Goal: Task Accomplishment & Management: Manage account settings

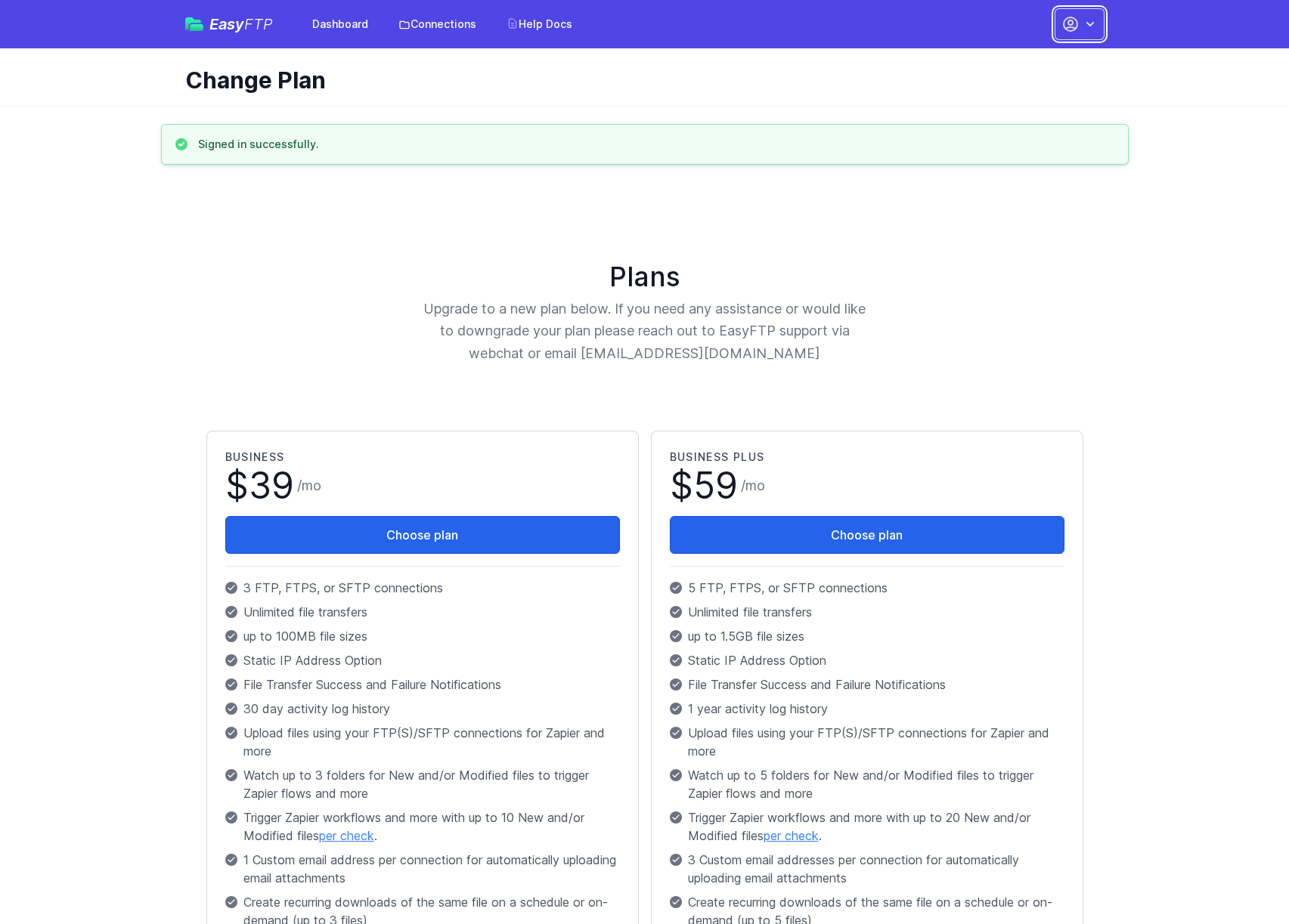
click at [1090, 22] on icon "button" at bounding box center [1090, 25] width 15 height 15
click at [1013, 89] on link "Your Profile" at bounding box center [1032, 90] width 145 height 27
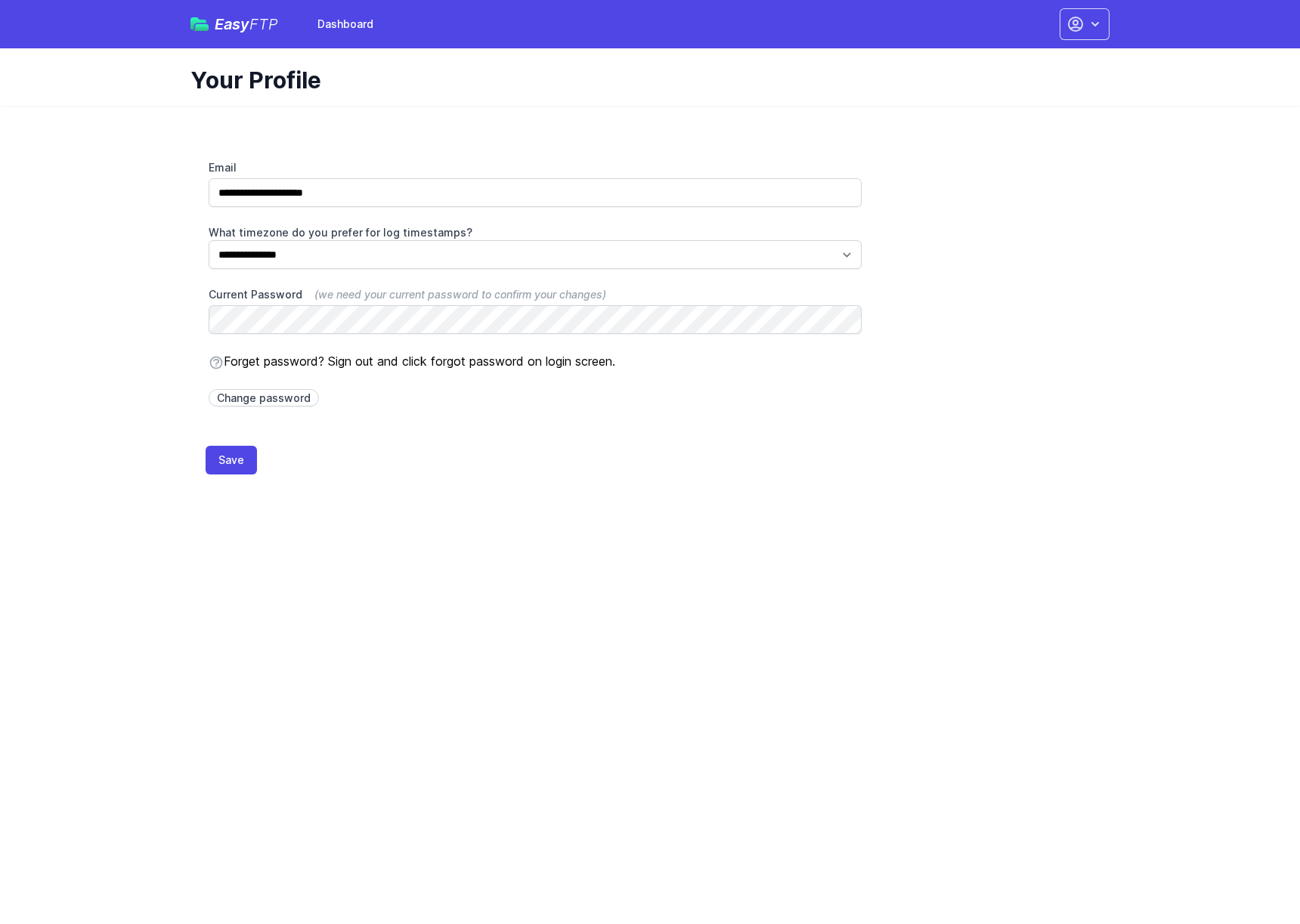
click at [1027, 22] on div "Easy FTP Dashboard Dashboard Contact EasyFTP Set up Zapier Sign out Open main m…" at bounding box center [650, 24] width 920 height 49
click at [1098, 13] on button "button" at bounding box center [1084, 24] width 50 height 32
click at [1038, 66] on link "Dashboard" at bounding box center [1037, 63] width 145 height 27
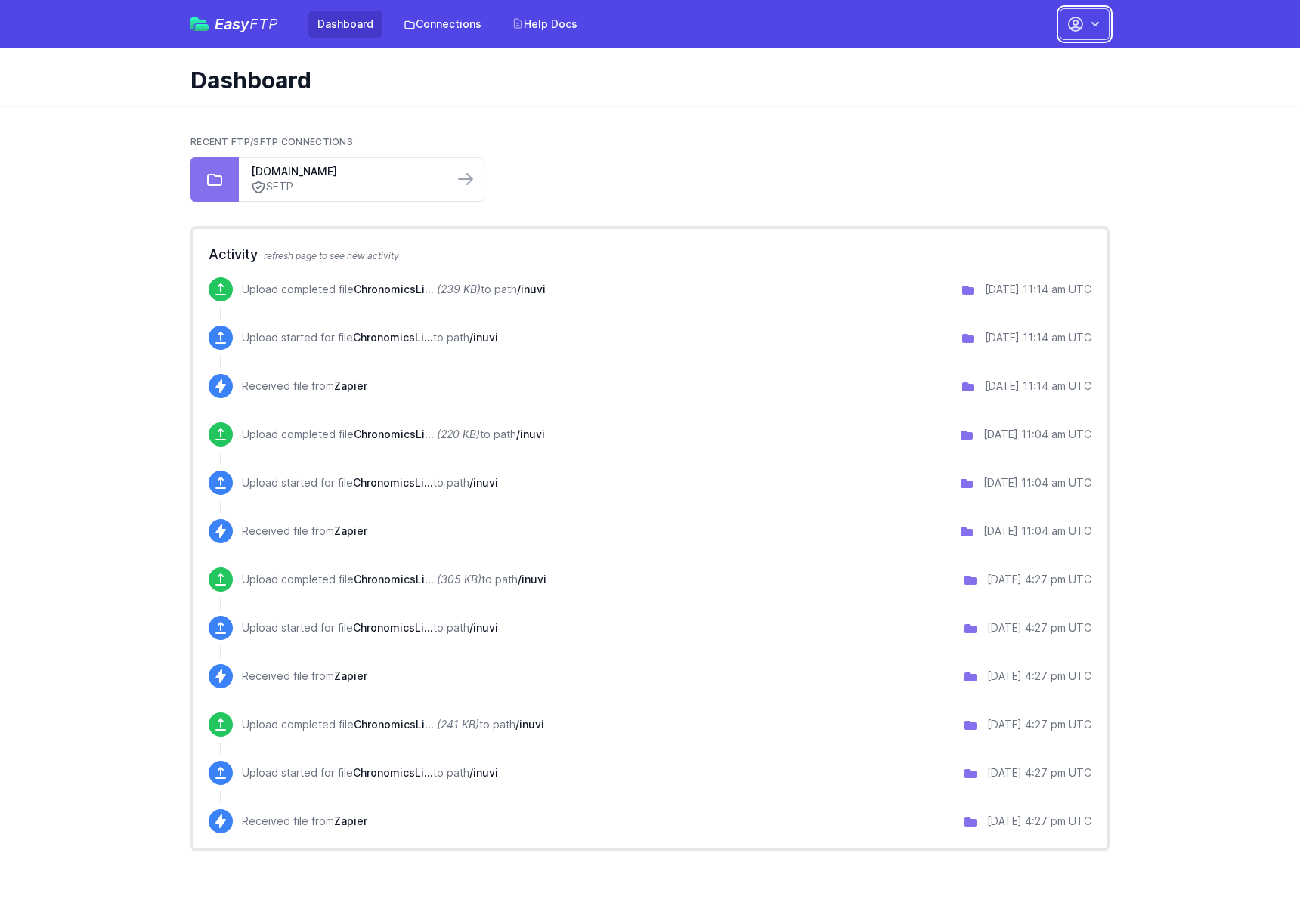
click at [1071, 33] on button "button" at bounding box center [1084, 24] width 50 height 32
click at [326, 176] on link "sftp.hurdle.bio" at bounding box center [346, 172] width 190 height 15
click at [384, 170] on link "sftp.hurdle.bio" at bounding box center [346, 172] width 190 height 15
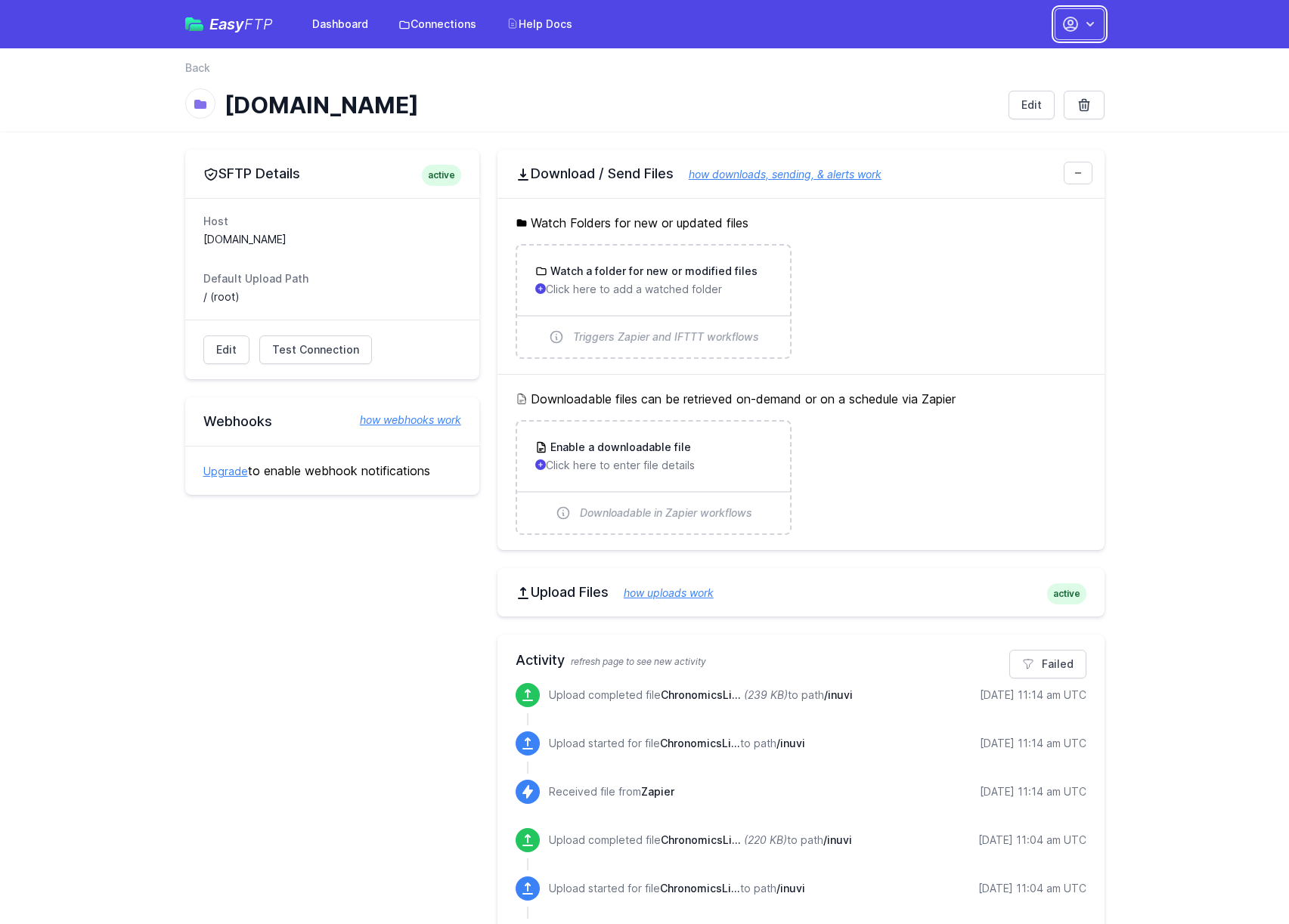
click at [1083, 21] on icon "button" at bounding box center [1090, 25] width 15 height 15
click at [984, 61] on link "Account Settings" at bounding box center [1032, 63] width 145 height 27
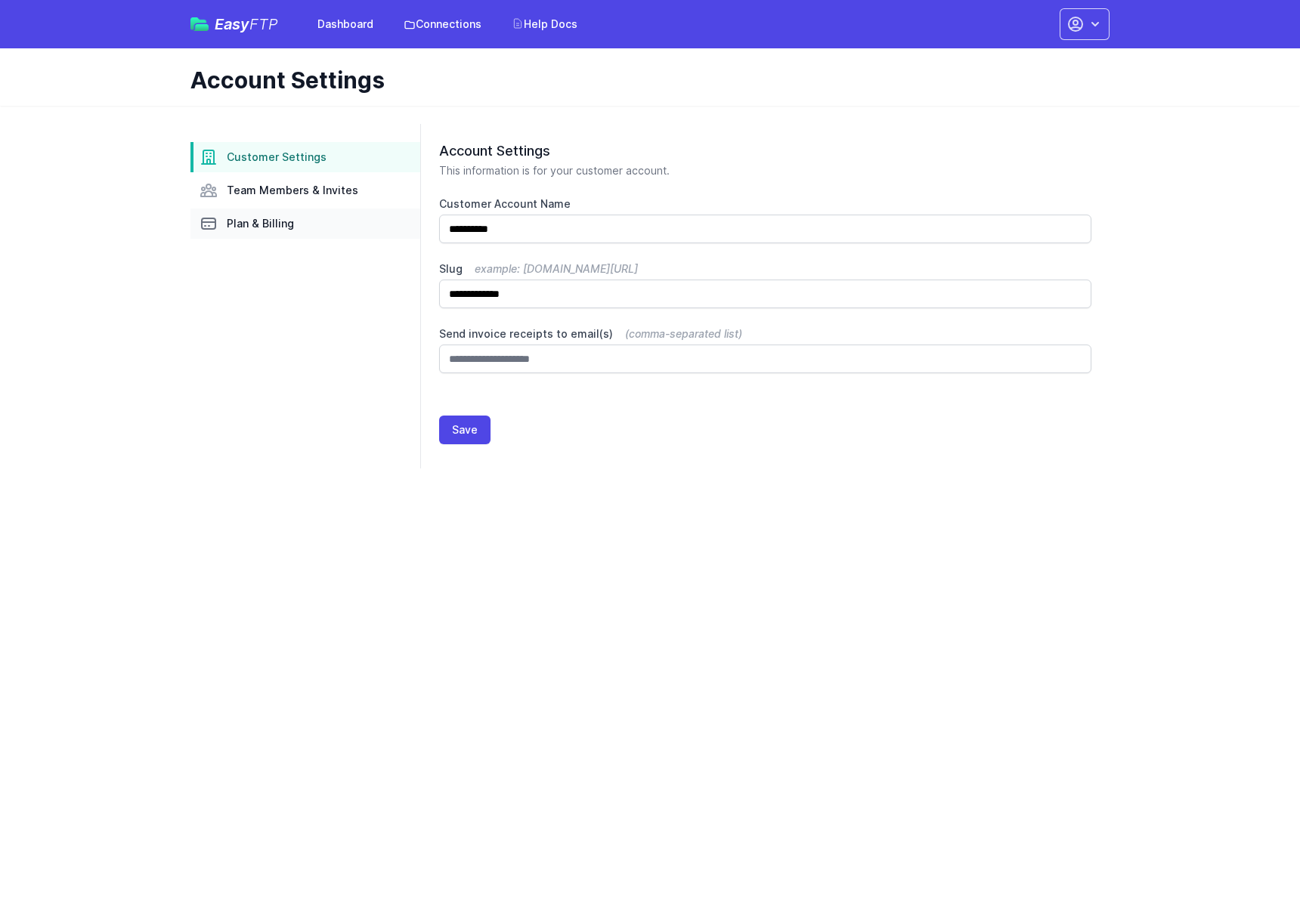
click at [258, 212] on link "Plan & Billing" at bounding box center [305, 223] width 230 height 30
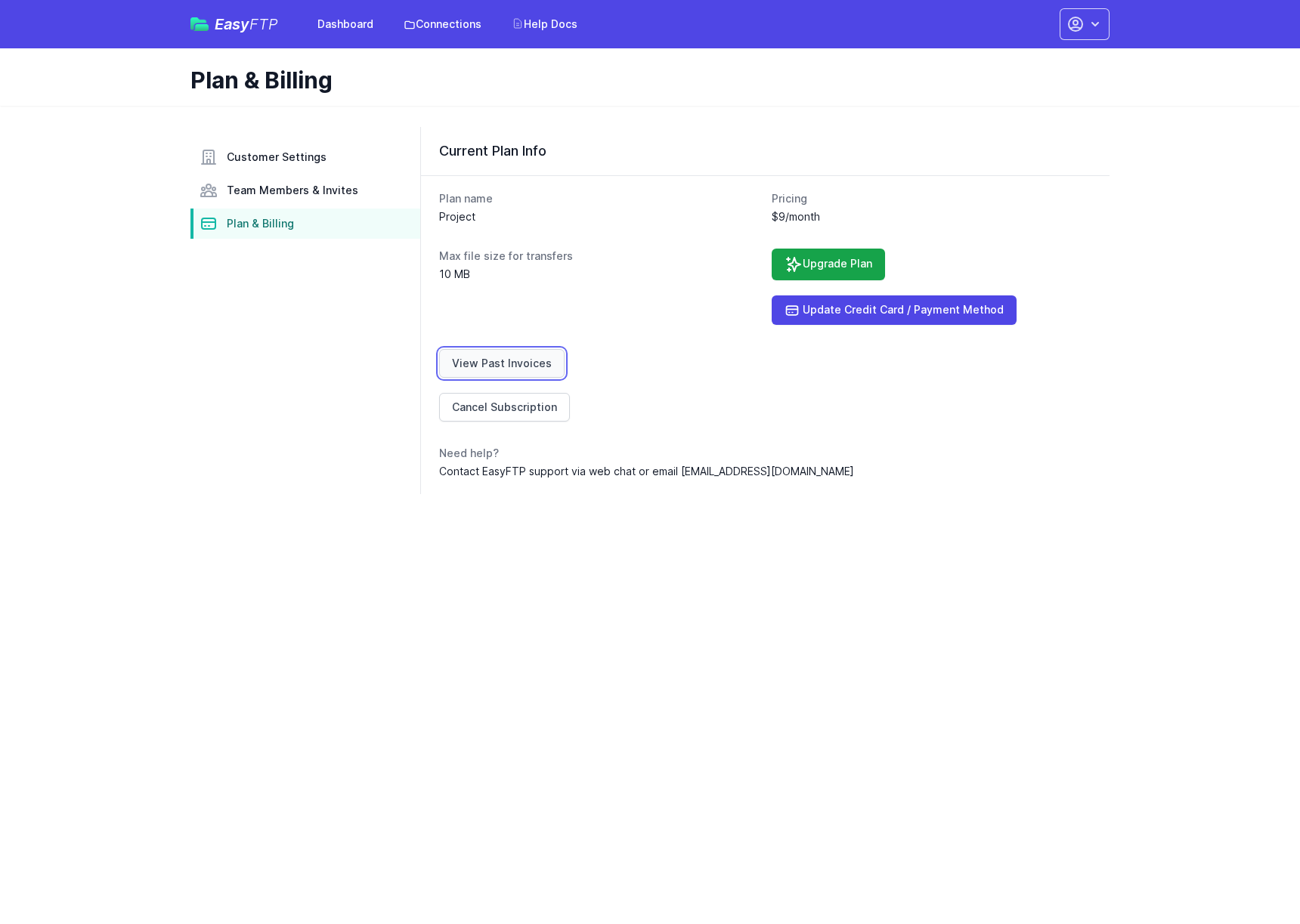
click at [478, 350] on link "View Past Invoices" at bounding box center [502, 363] width 125 height 29
